Goal: Task Accomplishment & Management: Use online tool/utility

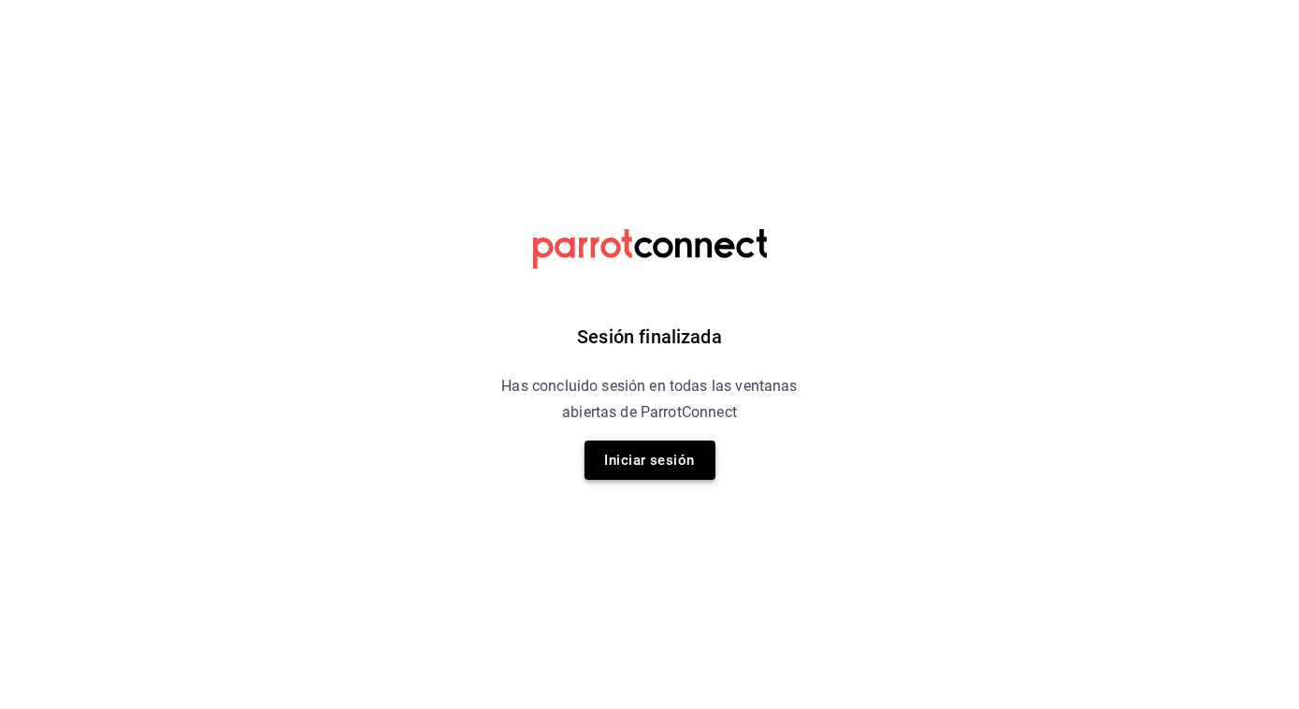
click at [675, 455] on button "Iniciar sesión" at bounding box center [650, 460] width 131 height 39
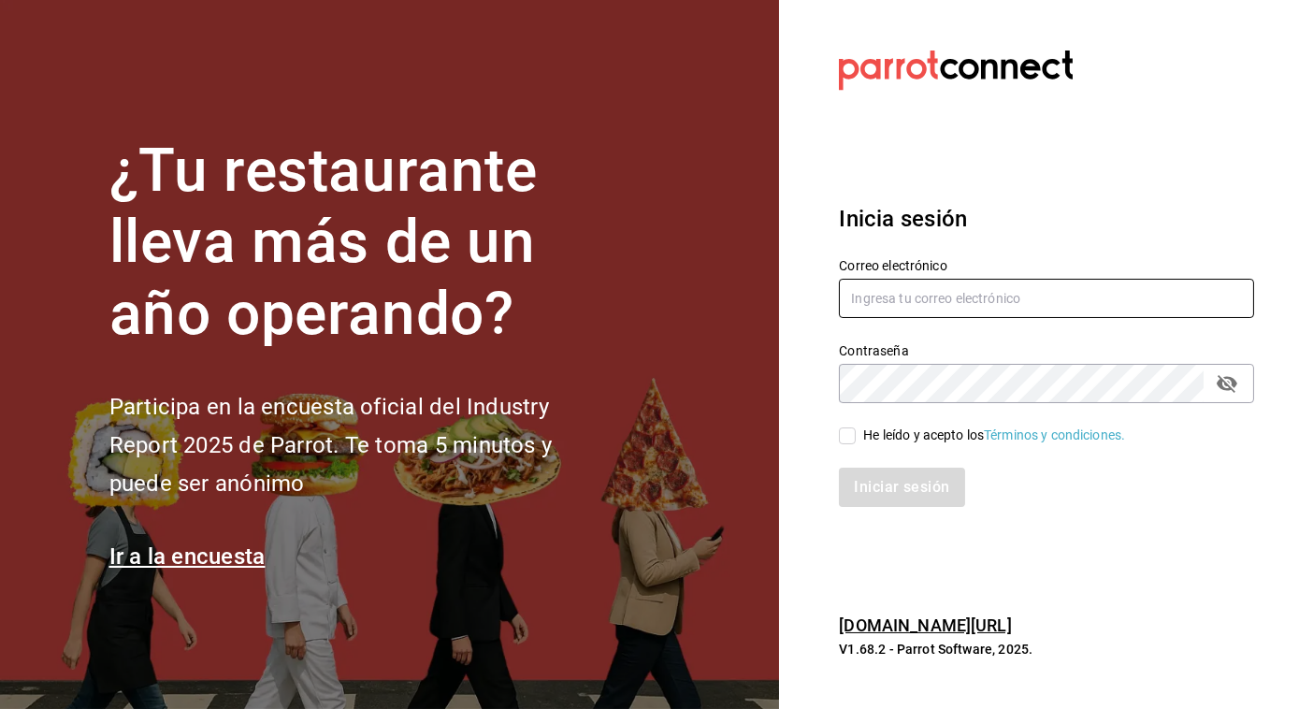
click at [907, 305] on input "text" at bounding box center [1046, 298] width 415 height 39
type input "[PERSON_NAME][EMAIL_ADDRESS][PERSON_NAME][DOMAIN_NAME]"
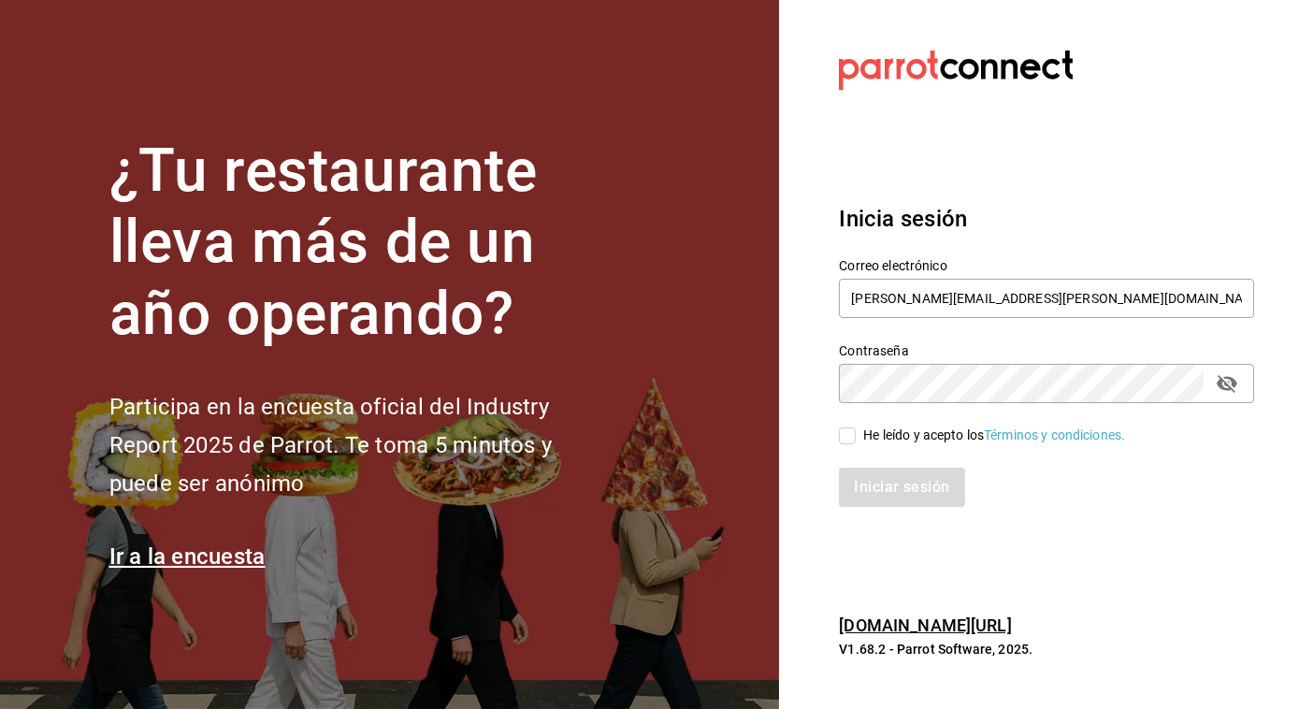
click at [854, 439] on input "He leído y acepto los Términos y condiciones." at bounding box center [847, 435] width 17 height 17
checkbox input "true"
click at [868, 490] on button "Iniciar sesión" at bounding box center [902, 487] width 127 height 39
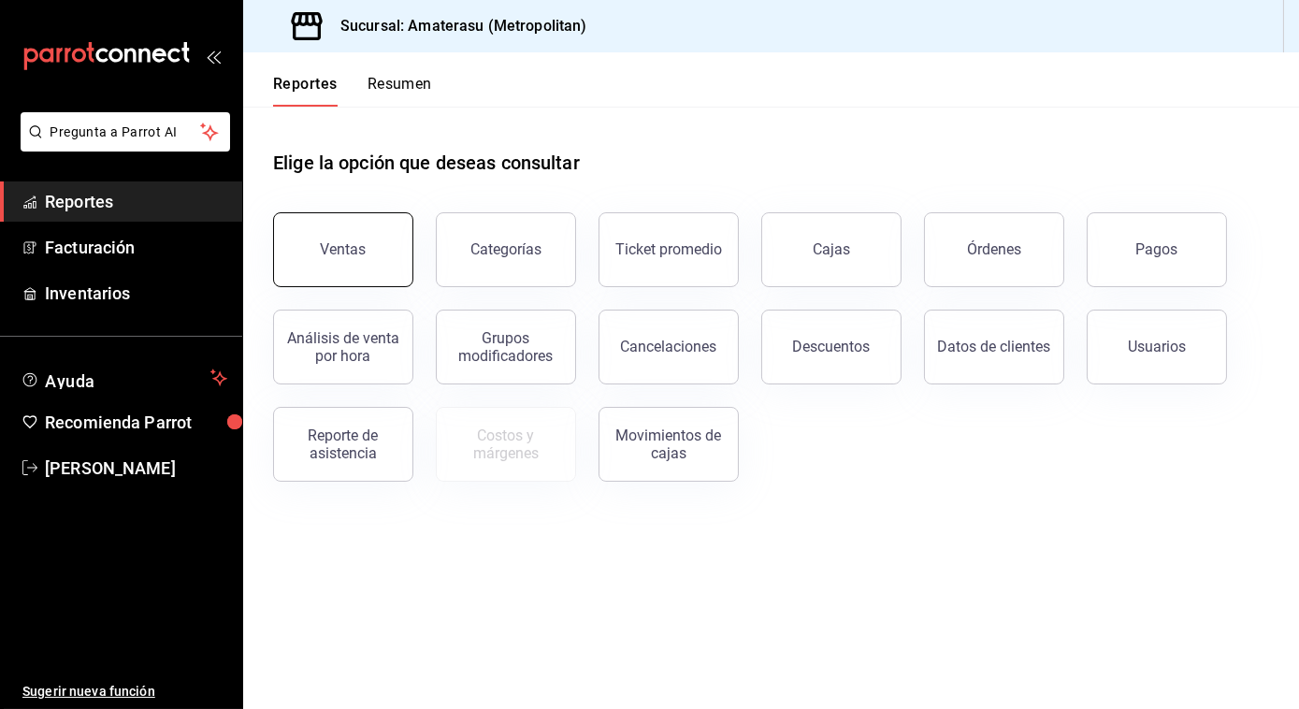
click at [353, 226] on button "Ventas" at bounding box center [343, 249] width 140 height 75
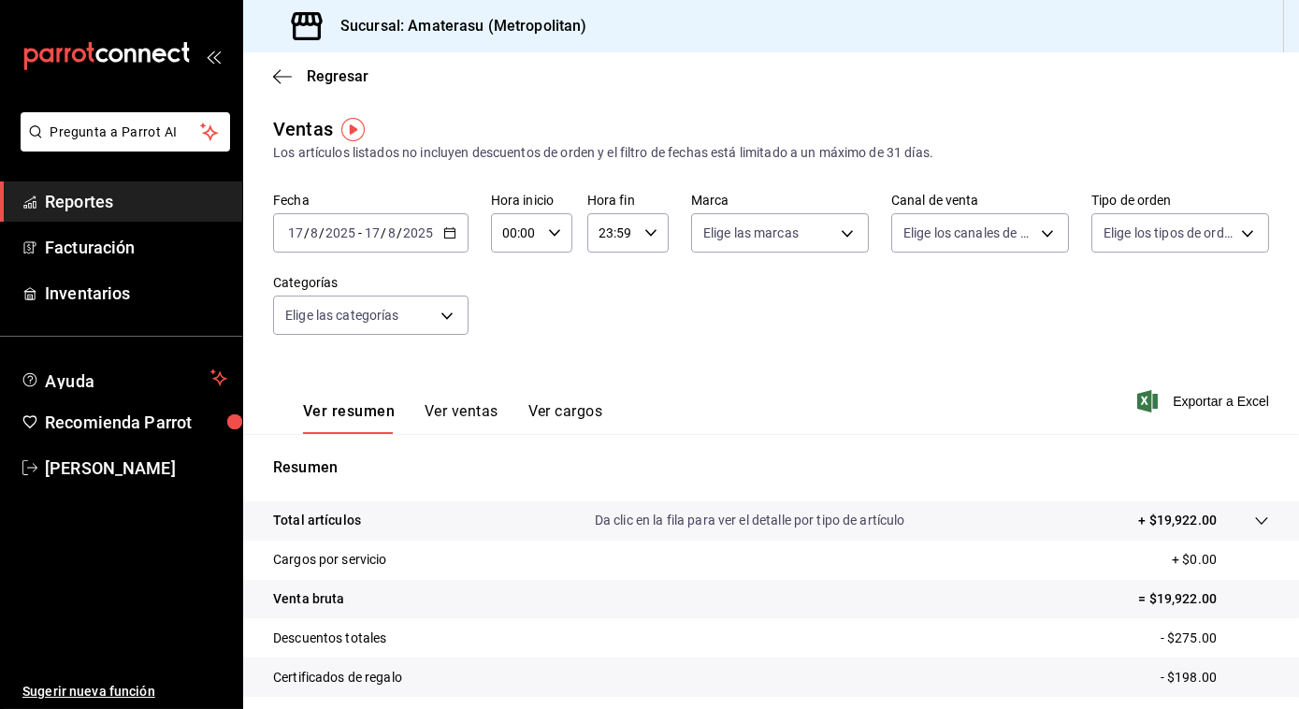
click at [374, 227] on input "17" at bounding box center [372, 232] width 17 height 15
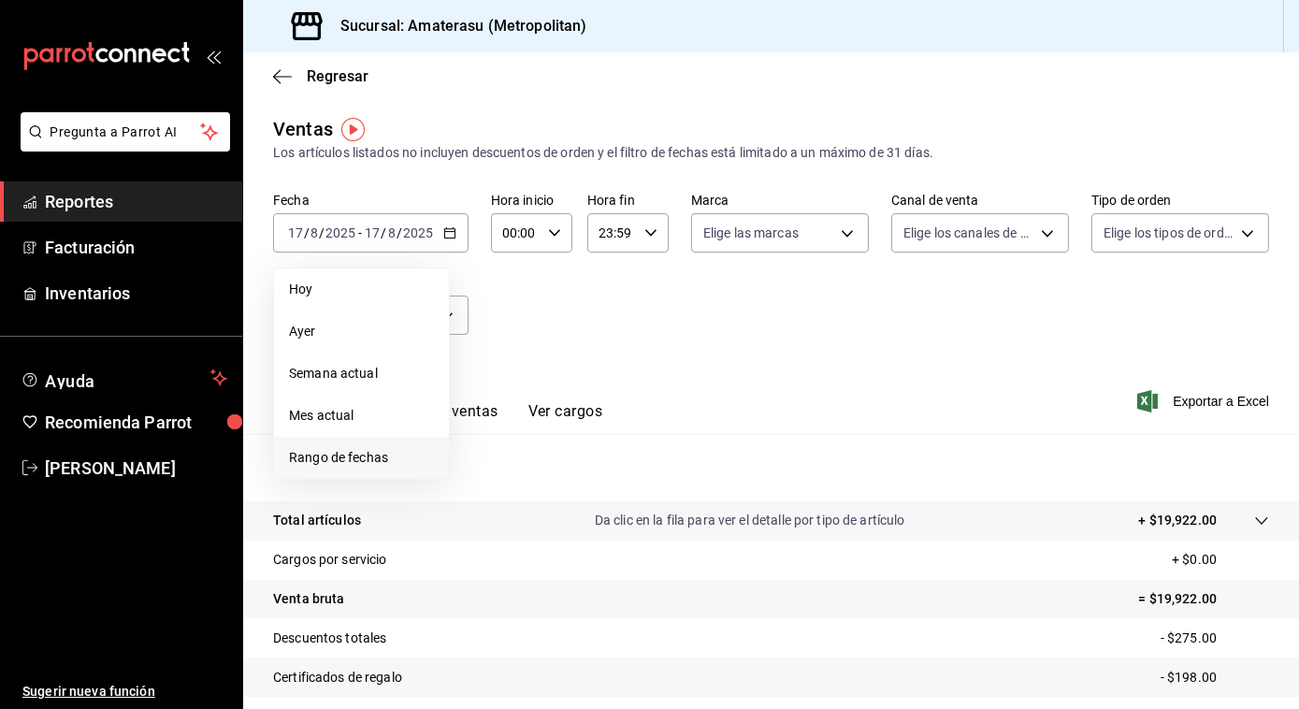
click at [365, 449] on span "Rango de fechas" at bounding box center [361, 458] width 145 height 20
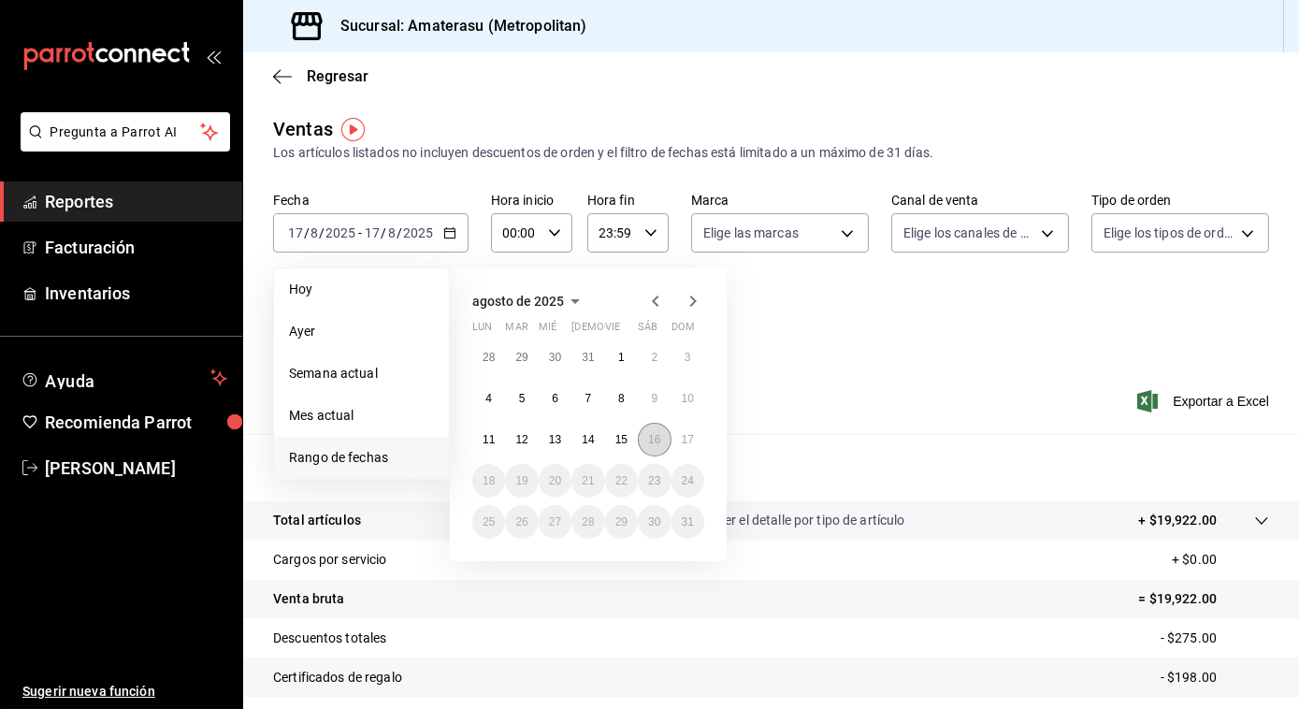
click at [665, 428] on button "16" at bounding box center [654, 440] width 33 height 34
click at [689, 436] on abbr "17" at bounding box center [688, 439] width 12 height 13
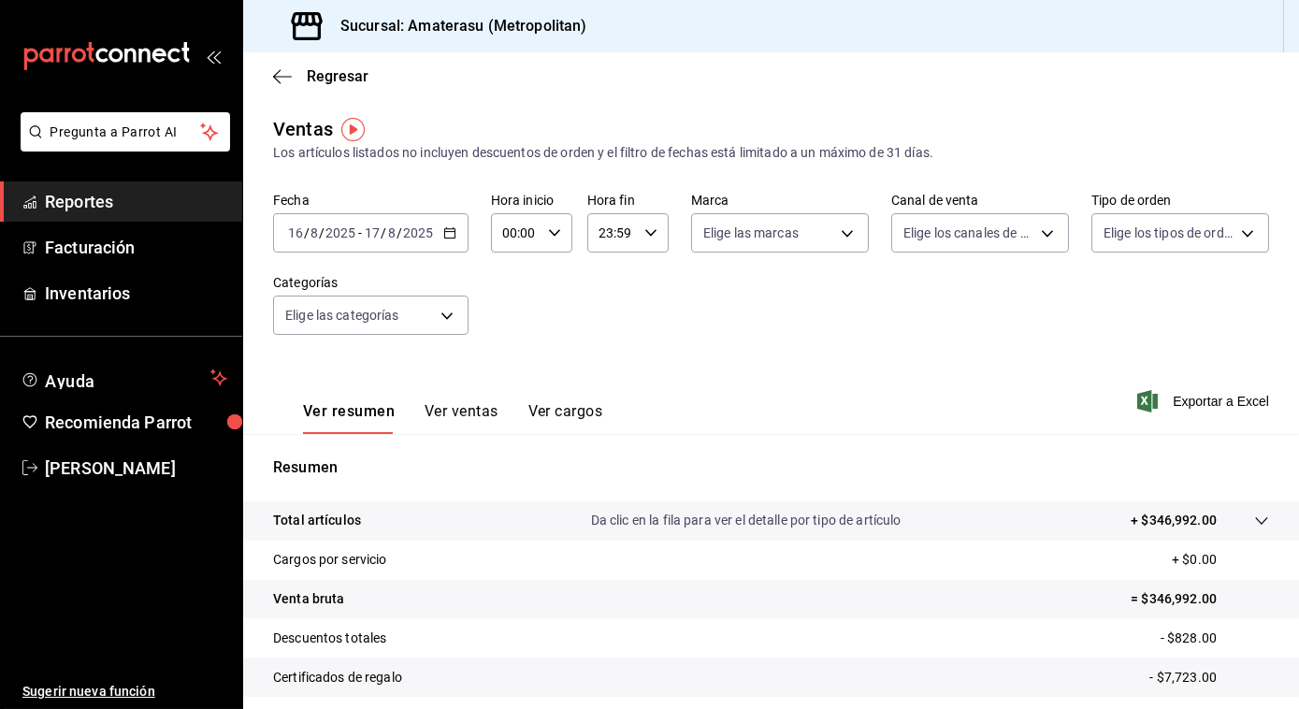
click at [527, 230] on input "00:00" at bounding box center [516, 232] width 50 height 37
click at [505, 372] on span "03" at bounding box center [509, 376] width 10 height 15
click at [551, 227] on div at bounding box center [649, 354] width 1299 height 709
click at [558, 224] on div "03:00 Hora inicio" at bounding box center [531, 232] width 81 height 39
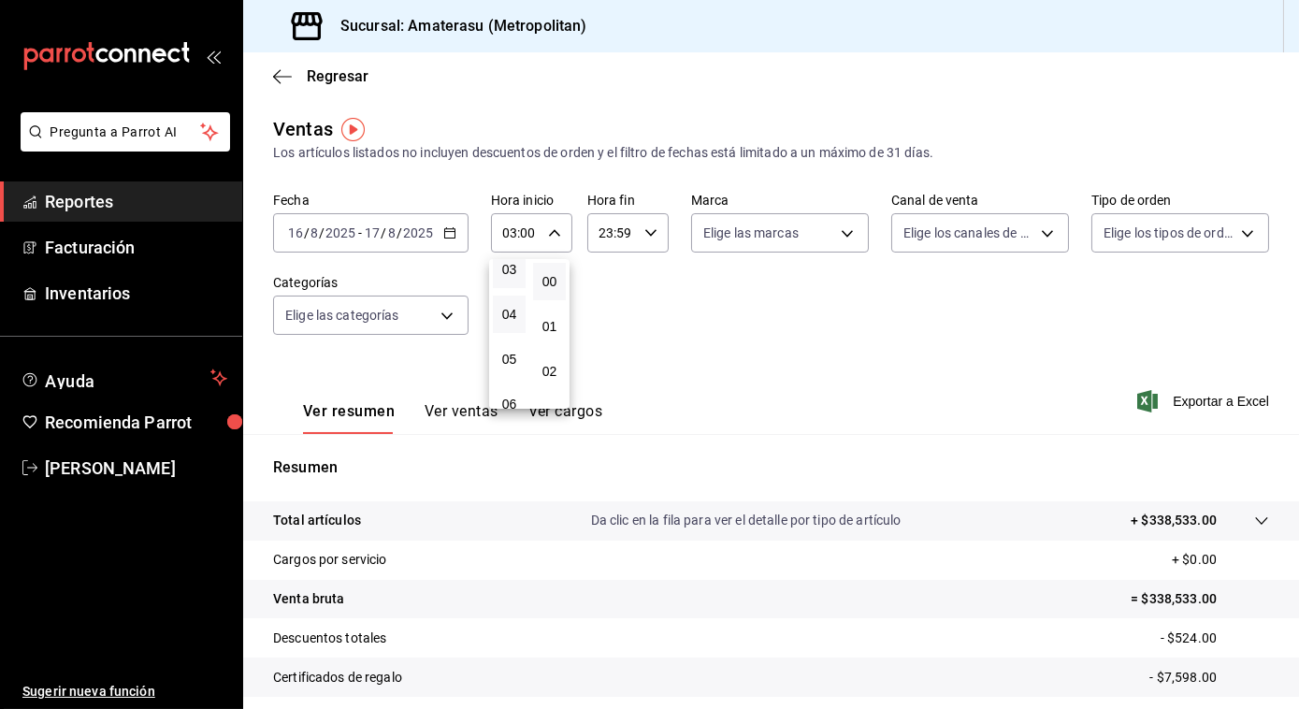
scroll to position [148, 0]
click at [498, 346] on button "05" at bounding box center [509, 358] width 33 height 37
type input "05:00"
click at [606, 328] on div at bounding box center [649, 354] width 1299 height 709
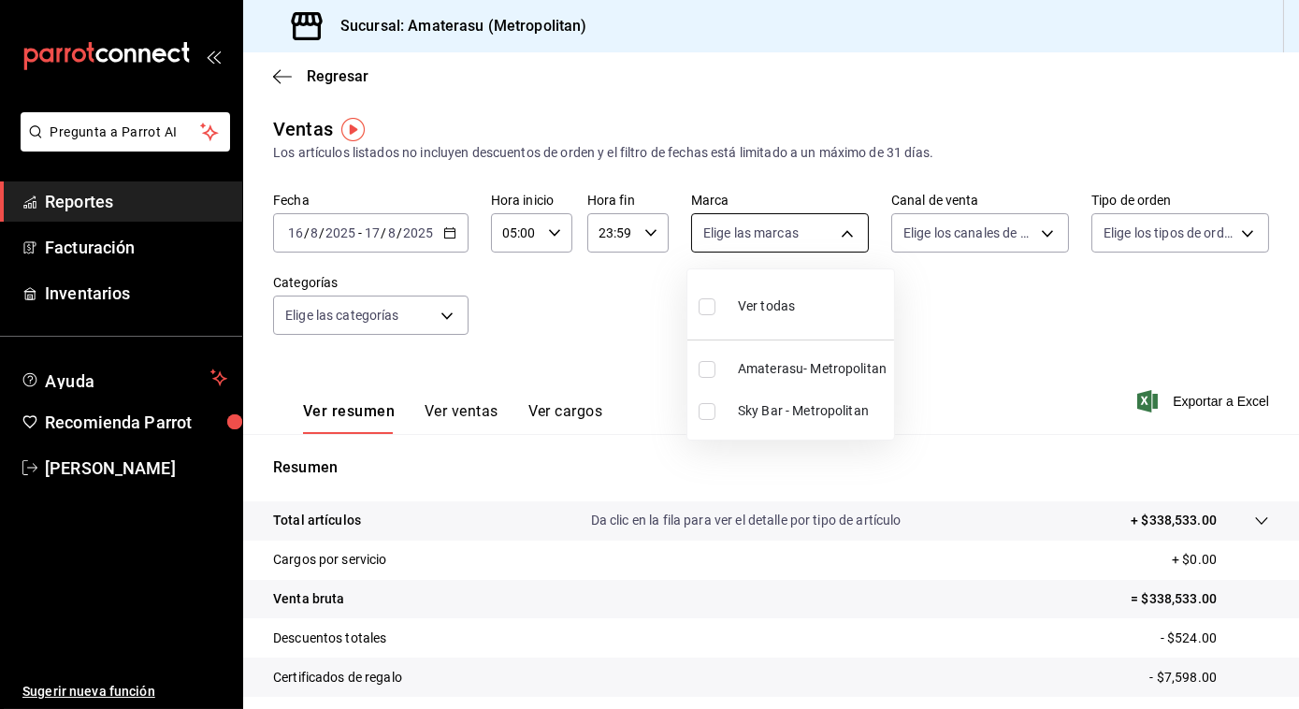
click at [798, 222] on body "Pregunta a Parrot AI Reportes Facturación Inventarios Ayuda Recomienda Parrot J…" at bounding box center [649, 354] width 1299 height 709
click at [710, 373] on input "checkbox" at bounding box center [707, 369] width 17 height 17
checkbox input "true"
type input "e4cd7fcb-d45b-43ae-a99f-ad4ccfcd9032"
click at [945, 350] on div at bounding box center [649, 354] width 1299 height 709
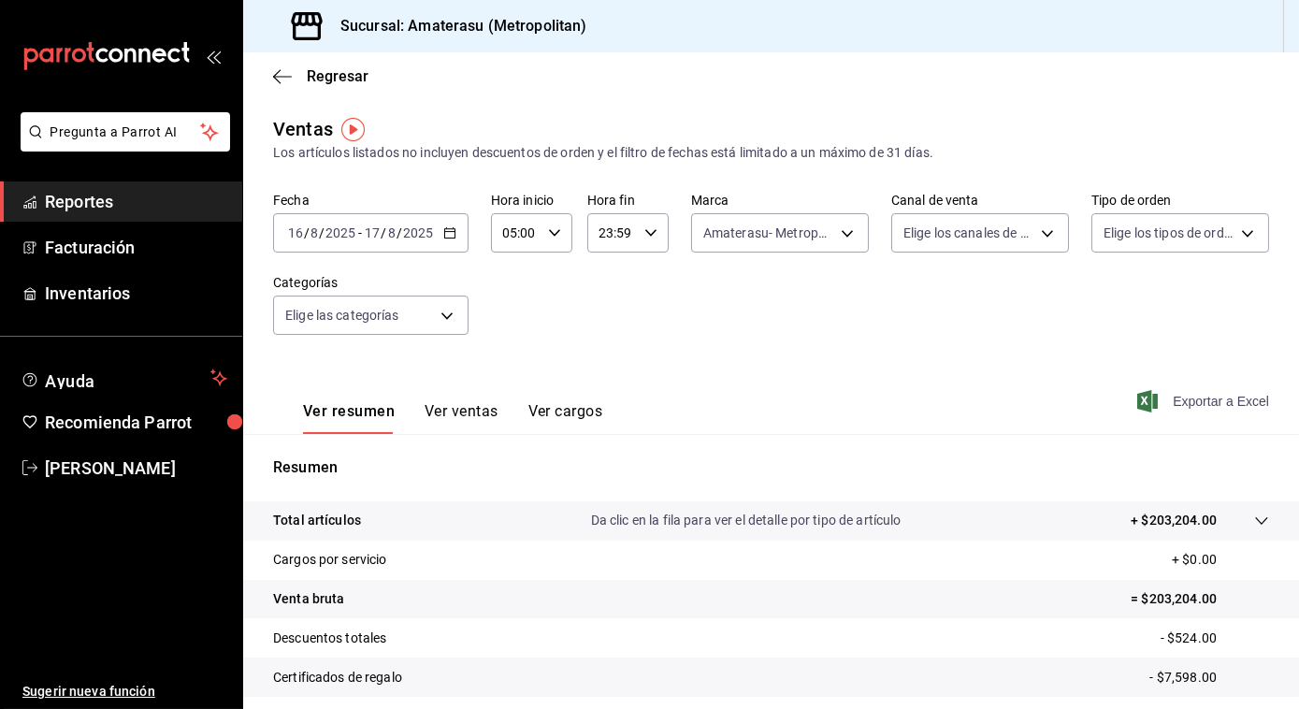
click at [1192, 410] on span "Exportar a Excel" at bounding box center [1205, 401] width 128 height 22
click at [443, 238] on icon "button" at bounding box center [449, 232] width 13 height 13
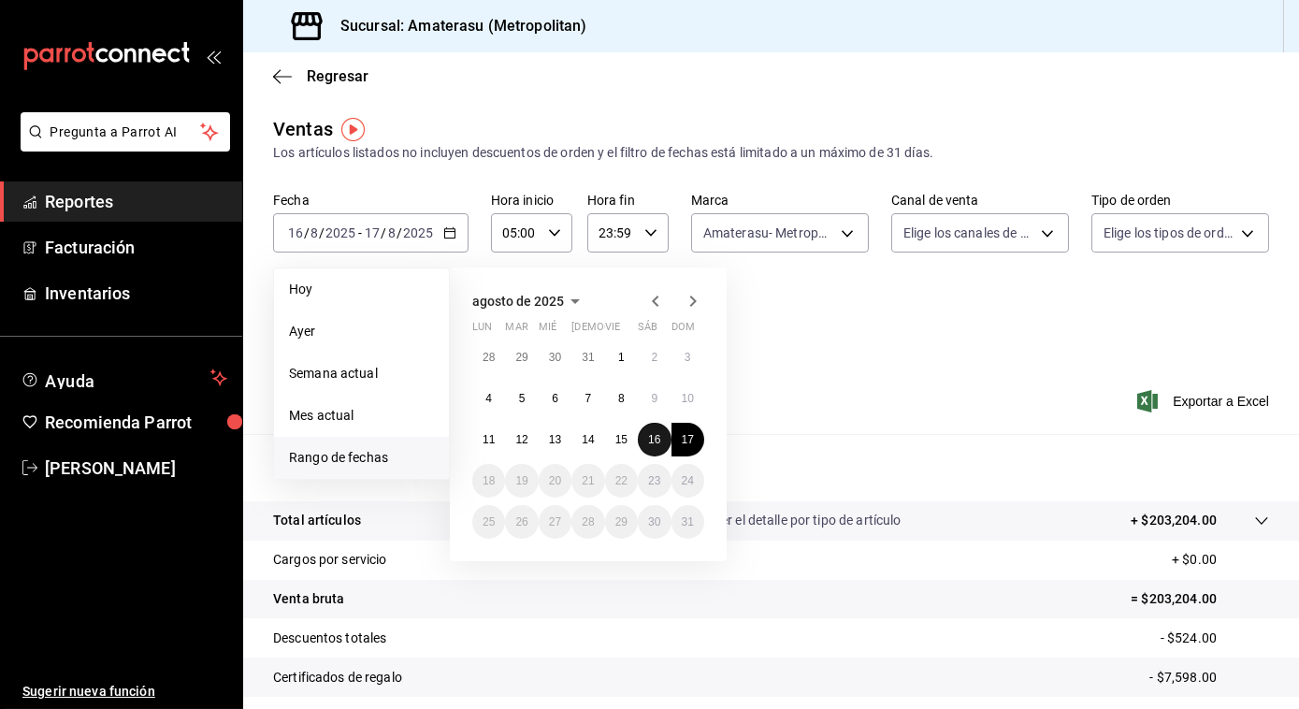
click at [652, 441] on abbr "16" at bounding box center [654, 439] width 12 height 13
click at [673, 441] on button "17" at bounding box center [688, 440] width 33 height 34
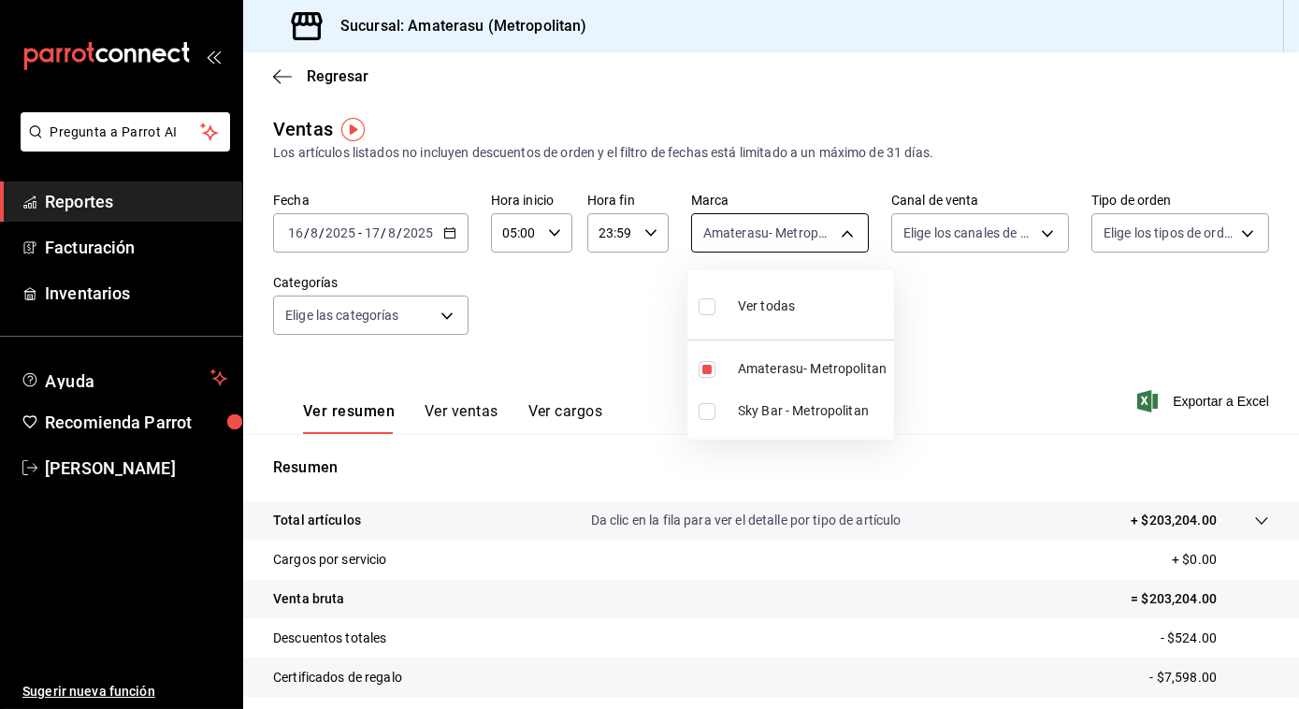
click at [772, 230] on body "Pregunta a Parrot AI Reportes Facturación Inventarios Ayuda Recomienda Parrot J…" at bounding box center [649, 354] width 1299 height 709
click at [708, 305] on input "checkbox" at bounding box center [707, 306] width 17 height 17
checkbox input "true"
type input "e4cd7fcb-d45b-43ae-a99f-ad4ccfcd9032,f3afaab8-8c3d-4e49-a299-af9bdf6027b2"
checkbox input "true"
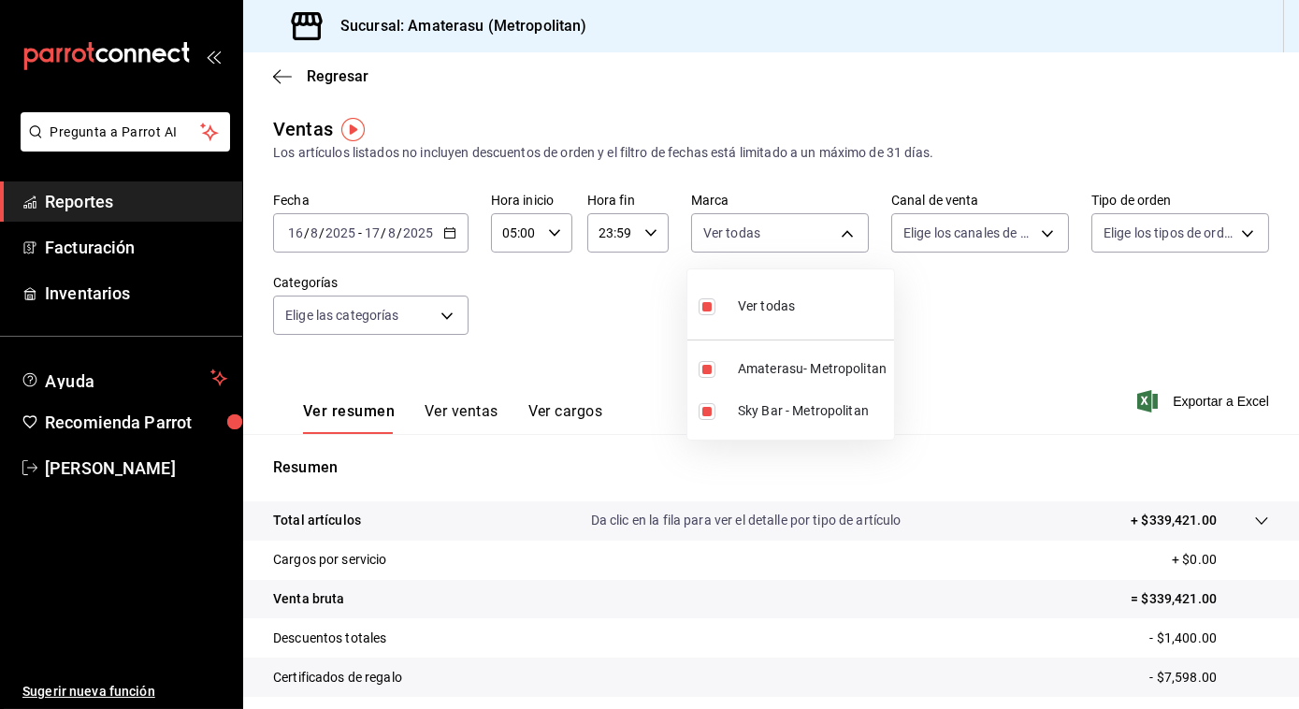
click at [1014, 345] on div at bounding box center [649, 354] width 1299 height 709
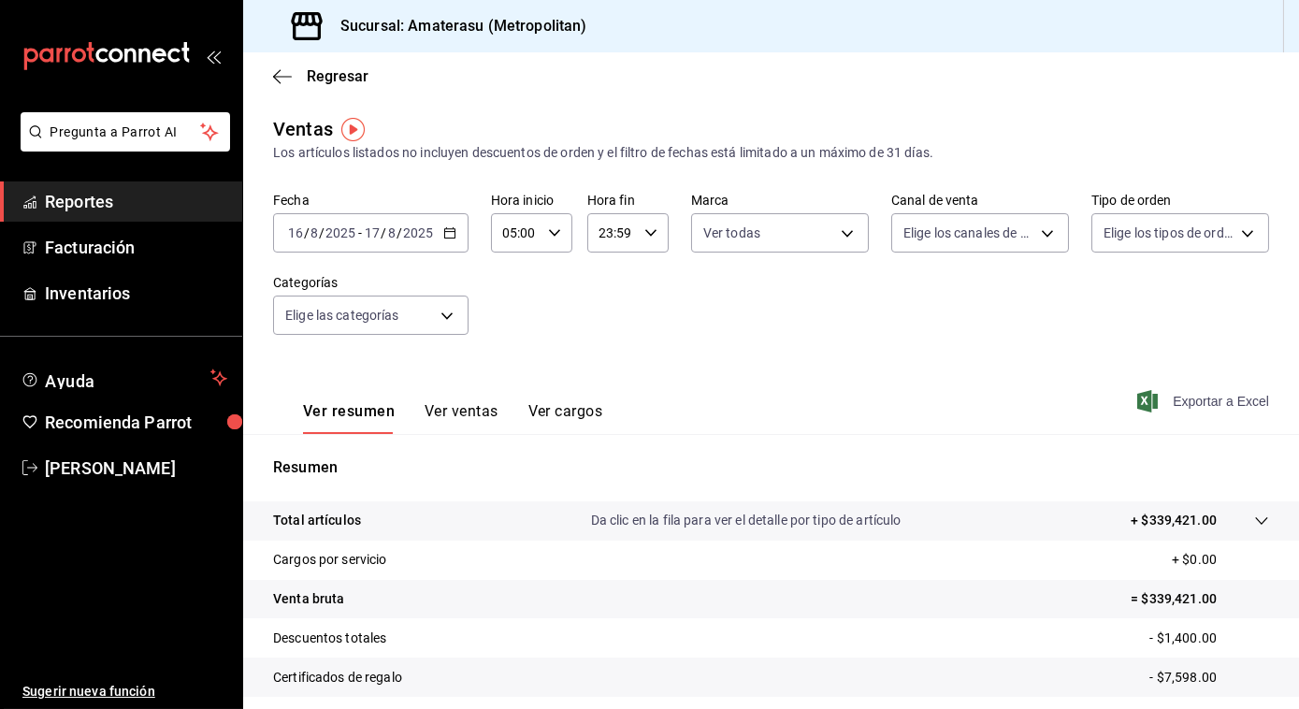
click at [1209, 405] on span "Exportar a Excel" at bounding box center [1205, 401] width 128 height 22
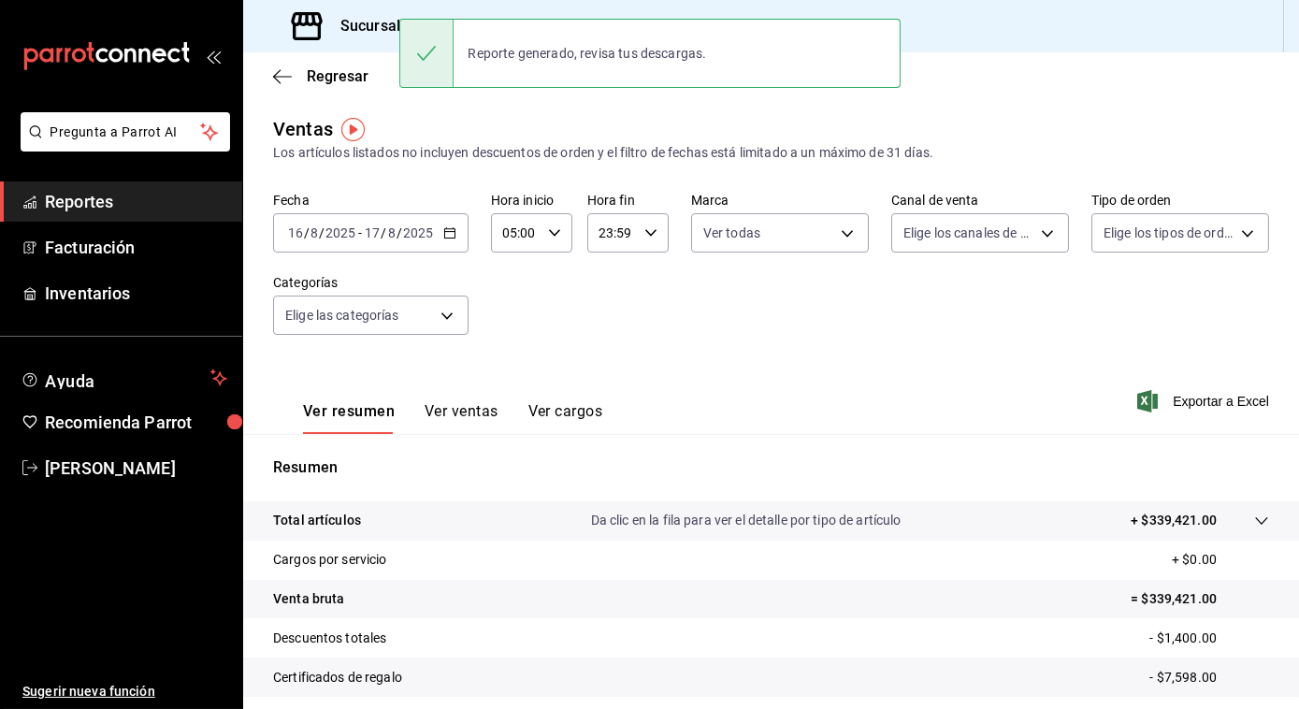
click at [1101, 295] on div "Fecha 2025-08-16 16 / 8 / 2025 - 2025-08-17 17 / 8 / 2025 Hora inicio 05:00 Hor…" at bounding box center [771, 275] width 996 height 165
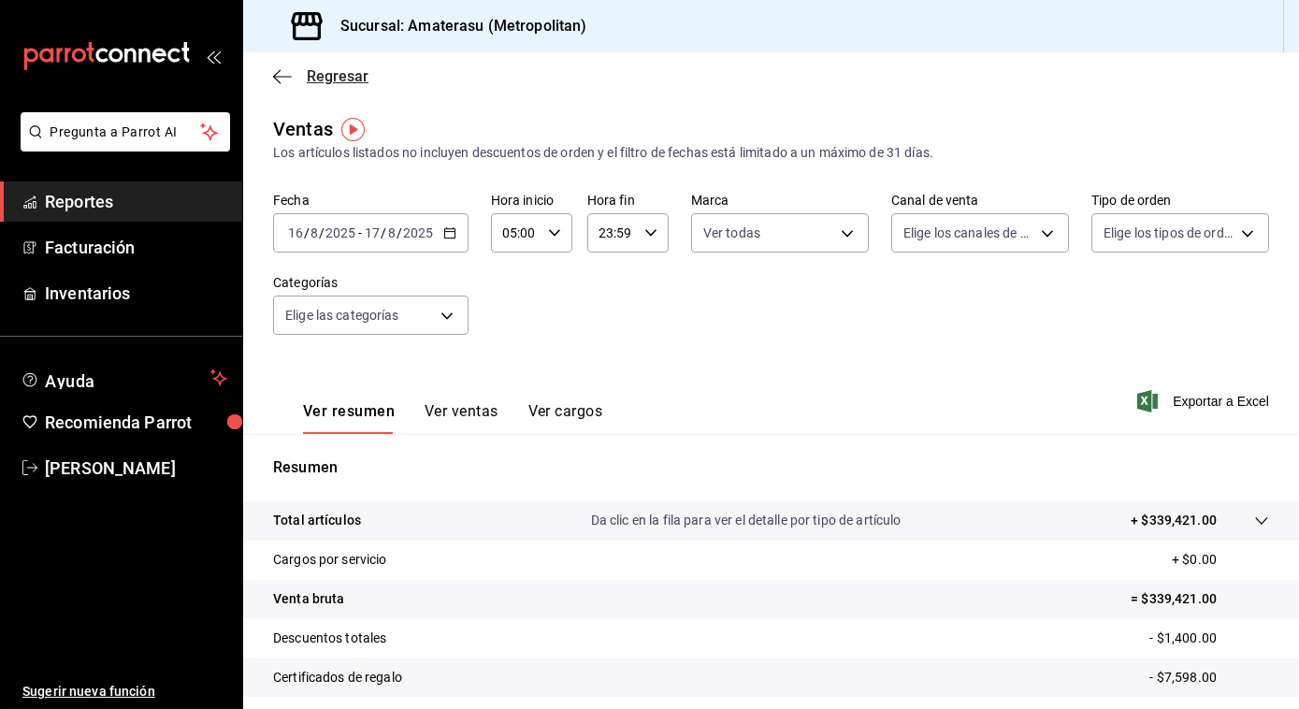
click at [286, 69] on icon "button" at bounding box center [282, 76] width 19 height 17
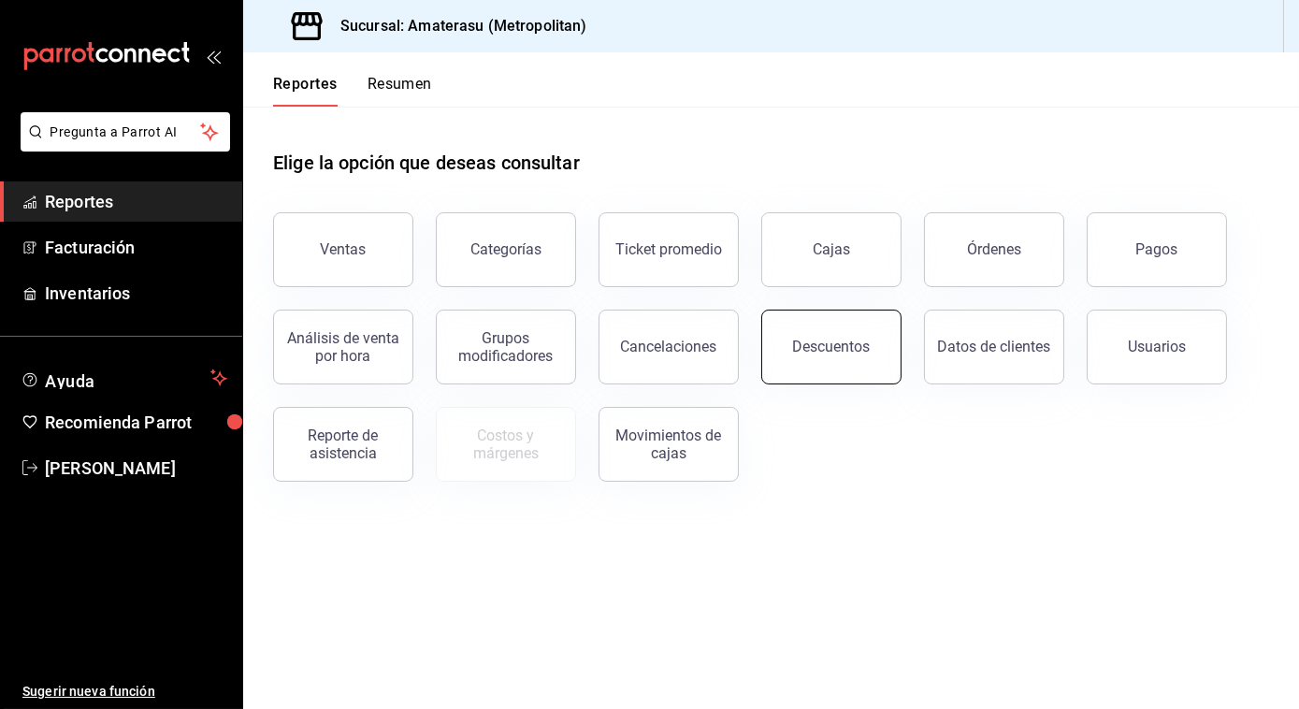
click at [830, 337] on button "Descuentos" at bounding box center [831, 347] width 140 height 75
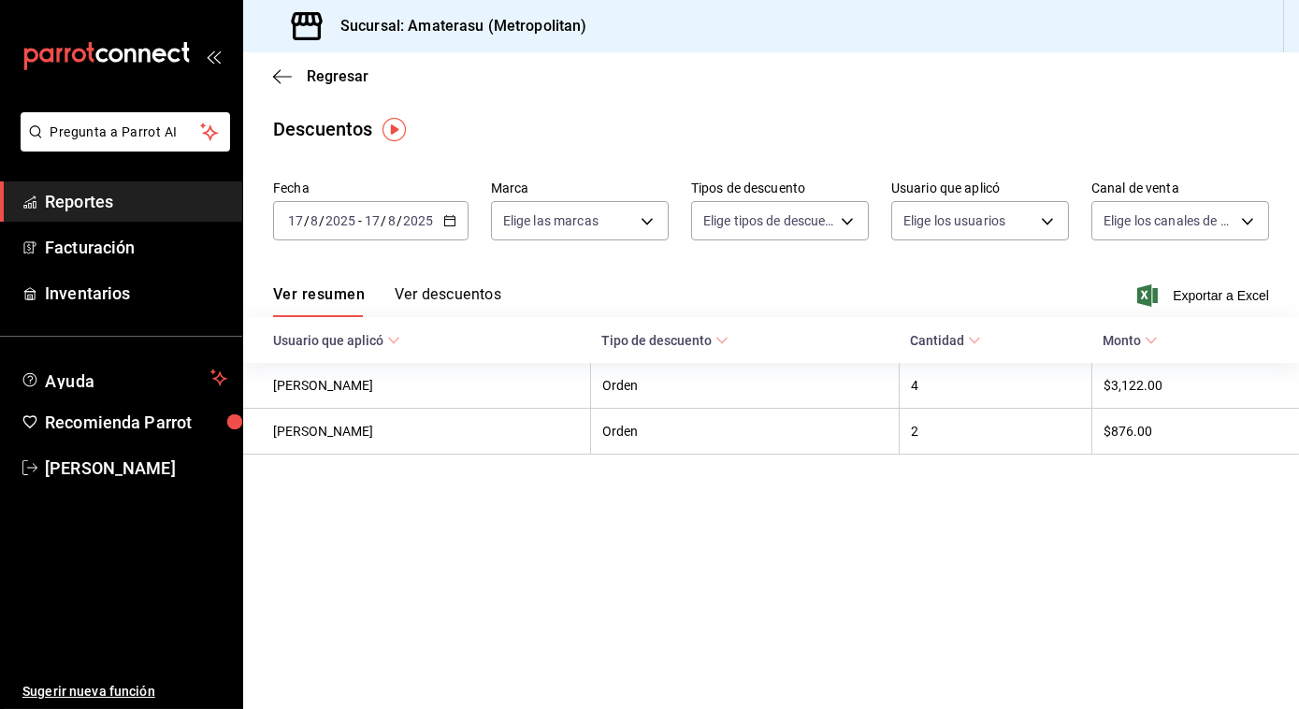
click at [443, 215] on icon "button" at bounding box center [449, 220] width 13 height 13
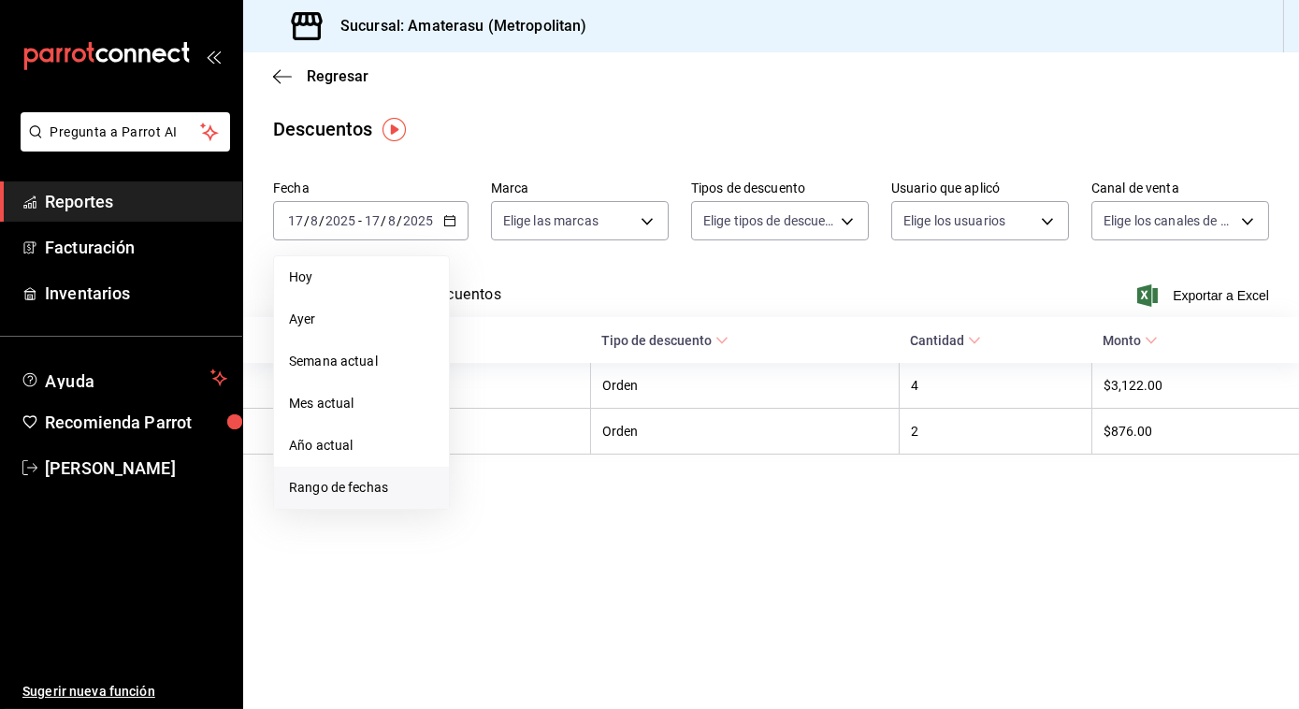
click at [324, 483] on span "Rango de fechas" at bounding box center [361, 488] width 145 height 20
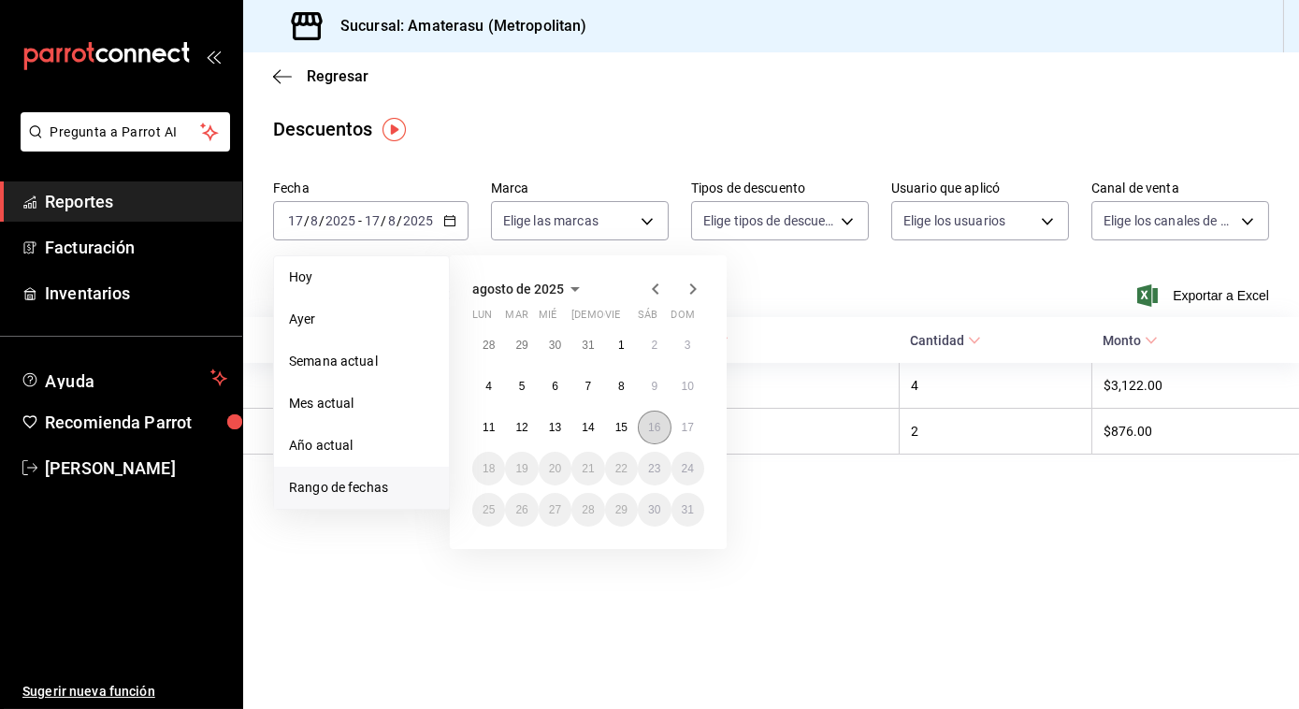
click at [655, 433] on abbr "16" at bounding box center [654, 427] width 12 height 13
click at [693, 435] on button "17" at bounding box center [688, 428] width 33 height 34
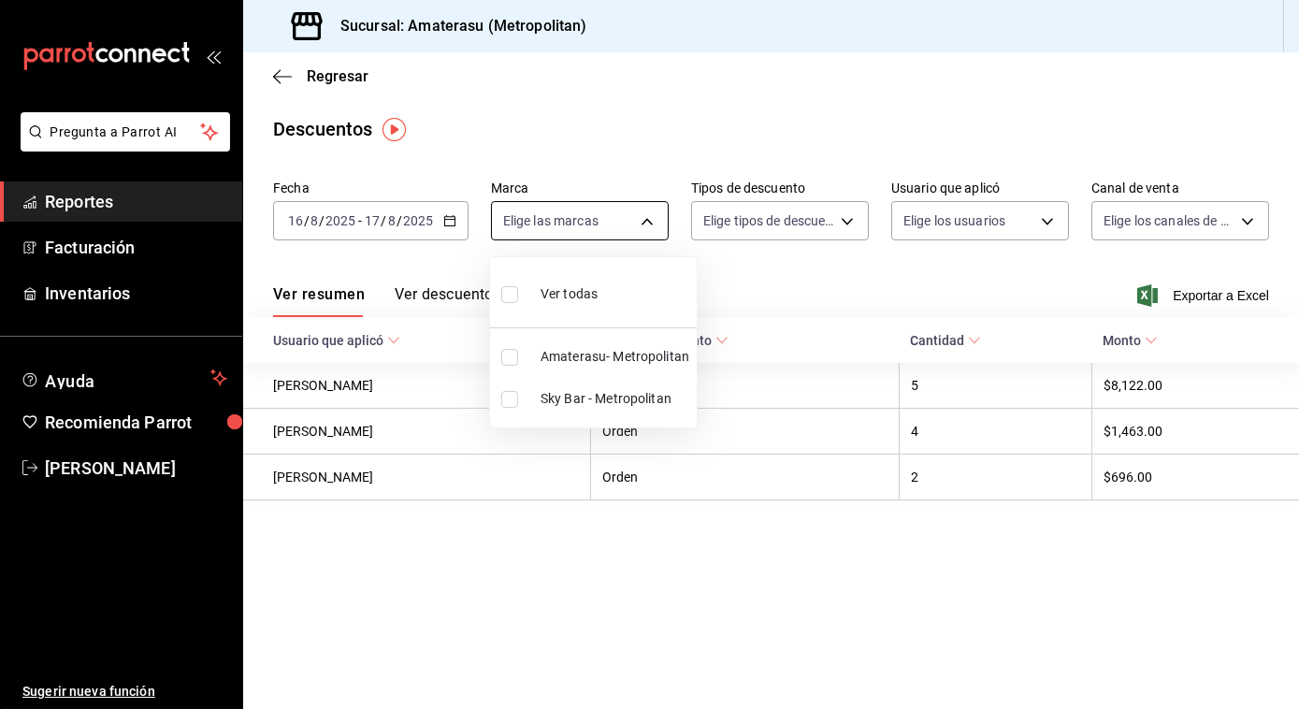
click at [642, 227] on body "Pregunta a Parrot AI Reportes Facturación Inventarios Ayuda Recomienda Parrot J…" at bounding box center [649, 354] width 1299 height 709
click at [513, 286] on input "checkbox" at bounding box center [509, 294] width 17 height 17
checkbox input "true"
type input "e4cd7fcb-d45b-43ae-a99f-ad4ccfcd9032,f3afaab8-8c3d-4e49-a299-af9bdf6027b2"
checkbox input "true"
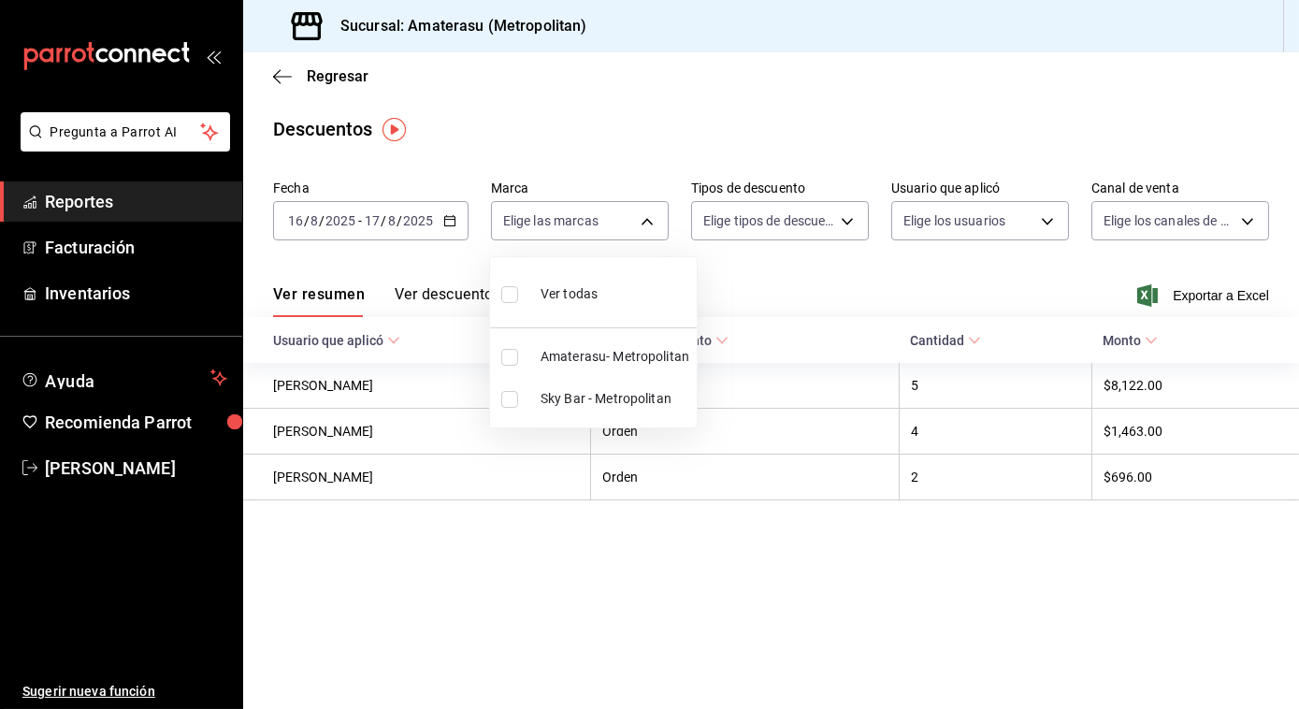
checkbox input "true"
click at [767, 281] on div at bounding box center [649, 354] width 1299 height 709
click at [1236, 300] on span "Exportar a Excel" at bounding box center [1205, 295] width 128 height 22
click at [1132, 667] on main "Regresar Descuentos Fecha 2025-08-16 16 / 8 / 2025 - 2025-08-17 17 / 8 / 2025 M…" at bounding box center [771, 380] width 1056 height 657
